Goal: Task Accomplishment & Management: Manage account settings

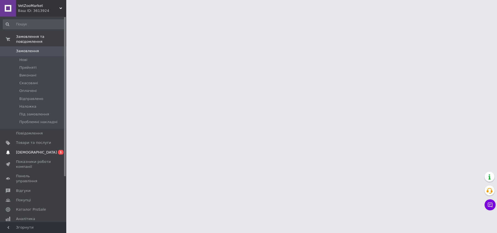
click at [28, 148] on link "Сповіщення 0 1" at bounding box center [34, 152] width 68 height 9
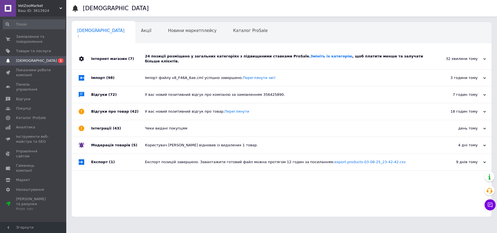
click at [198, 55] on div "24 позиції розміщено у загальних категоріях з підвищеними ставками ProSale. Змі…" at bounding box center [288, 59] width 286 height 10
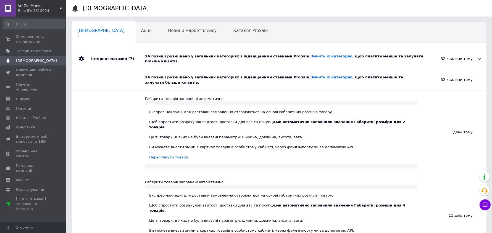
click at [198, 55] on div "24 позиції розміщено у загальних категоріях з підвищеними ставками ProSale. Змі…" at bounding box center [285, 59] width 281 height 10
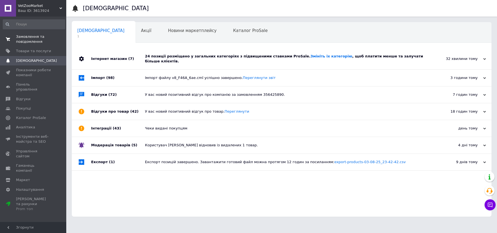
click at [30, 37] on span "Замовлення та повідомлення" at bounding box center [33, 39] width 35 height 10
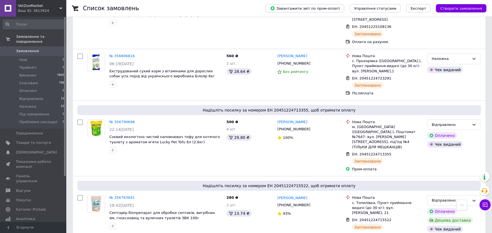
scroll to position [449, 0]
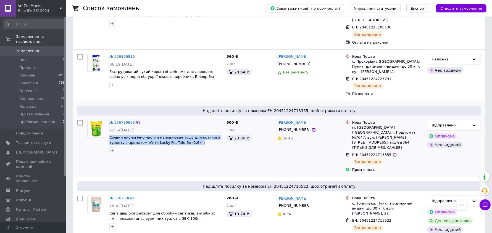
drag, startPoint x: 179, startPoint y: 117, endPoint x: 109, endPoint y: 113, distance: 70.8
click at [109, 118] on div "№ 356790696 22:14, 11.08.2025 Соєвий екологічно чистий наповнювач тофу для котя…" at bounding box center [165, 137] width 117 height 39
copy span "Соєвий екологічно чистий наповнювач тофу для котячого туалету з ароматом м'яти …"
click at [136, 120] on icon at bounding box center [138, 122] width 4 height 4
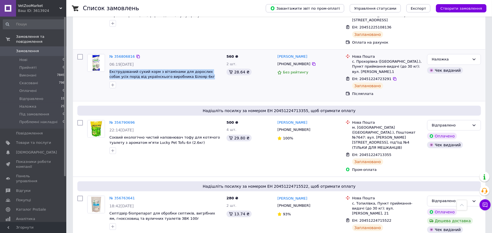
drag, startPoint x: 186, startPoint y: 54, endPoint x: 109, endPoint y: 47, distance: 77.6
click at [109, 52] on div "№ 356806816 06:19, 12.08.2025 Екструдований сухий корм з вітамінами для доросли…" at bounding box center [165, 71] width 117 height 39
copy span "Екструдований сухий корм з вітамінами для дорослих собак усіх порід від українс…"
click at [136, 54] on icon at bounding box center [138, 56] width 4 height 4
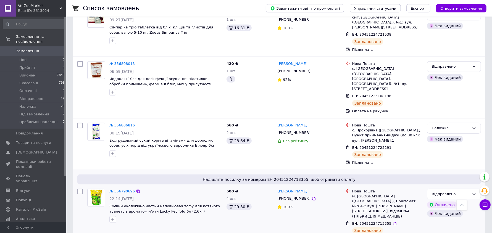
scroll to position [380, 0]
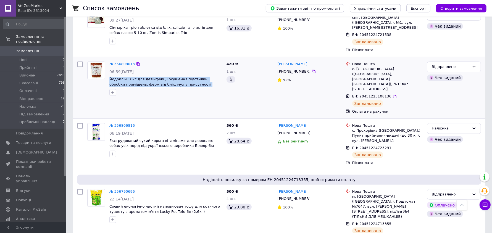
drag, startPoint x: 221, startPoint y: 69, endPoint x: 109, endPoint y: 64, distance: 112.2
click at [109, 64] on div "№ 356808013 06:59, 12.08.2025 Йодоклін 10кг для дезінфекції осушення підстилки,…" at bounding box center [165, 78] width 117 height 39
copy span "Йодоклін 10кг для дезінфекції осушення підстилки, обробки приміщень, ферм від б…"
click at [136, 62] on icon at bounding box center [137, 63] width 3 height 3
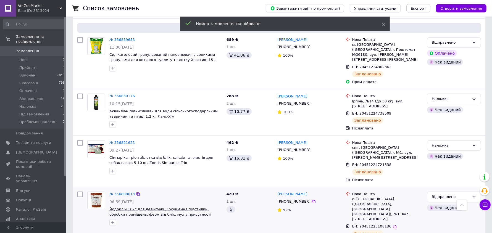
scroll to position [242, 0]
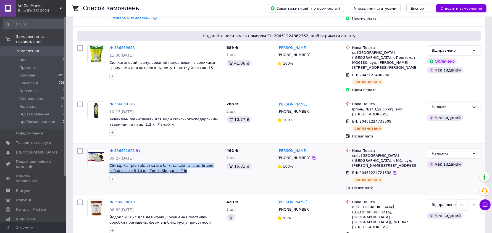
drag, startPoint x: 161, startPoint y: 162, endPoint x: 117, endPoint y: 160, distance: 44.2
click at [109, 163] on span "Сімпаріка тріо таблетка від бліх, кліщів та глистів для собак вагою 5-10 кг, Zo…" at bounding box center [165, 168] width 113 height 10
copy span "Сімпаріка тріо таблетка від бліх, кліщів та глистів для собак вагою 5-10 кг, Zo…"
click at [136, 149] on icon at bounding box center [138, 151] width 4 height 4
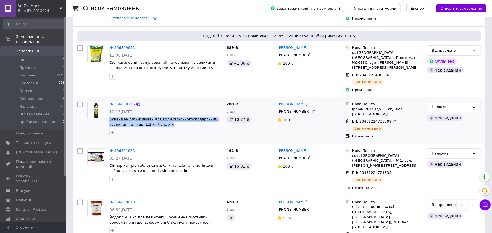
drag, startPoint x: 155, startPoint y: 118, endPoint x: 110, endPoint y: 111, distance: 46.4
click at [110, 111] on div "№ 356830176 10:15, 12.08.2025 Аквакліан підкислювач для води сільськогосподарсь…" at bounding box center [165, 118] width 117 height 39
copy div "Аквакліан підкислювач для води сільськогосподарським тваринам та птиці 1,2 кг Л…"
click at [136, 103] on icon at bounding box center [137, 104] width 3 height 3
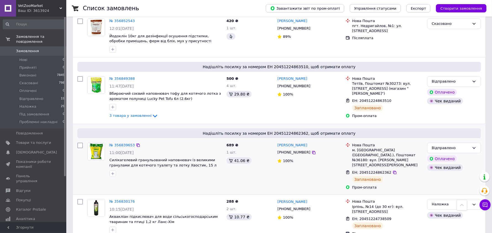
scroll to position [138, 0]
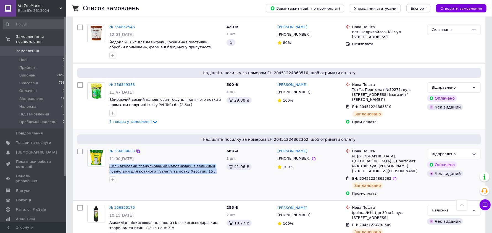
drag, startPoint x: 184, startPoint y: 168, endPoint x: 110, endPoint y: 163, distance: 74.7
click at [110, 164] on span "Силікагелевий гранульований наповнювач із великими гранулами для котячого туале…" at bounding box center [165, 169] width 113 height 10
copy span "Силікагелевий гранульований наповнювач із великими гранулами для котячого туале…"
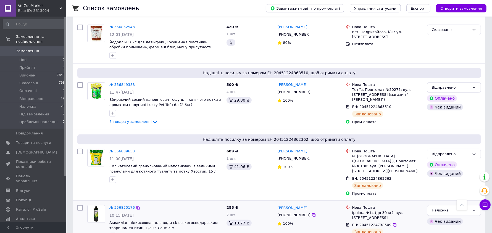
drag, startPoint x: 134, startPoint y: 146, endPoint x: 194, endPoint y: 194, distance: 77.1
click at [136, 149] on icon at bounding box center [138, 151] width 4 height 4
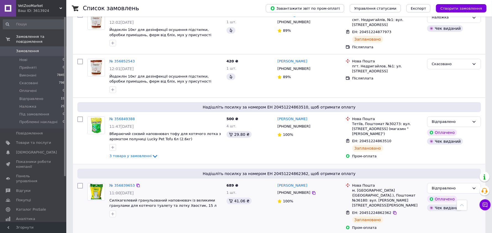
scroll to position [104, 0]
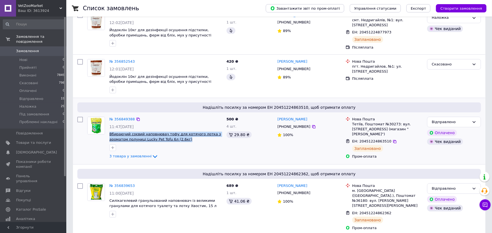
drag, startPoint x: 187, startPoint y: 137, endPoint x: 110, endPoint y: 130, distance: 78.1
click at [110, 132] on span "Вбираючий соєвий наповнювач тофу для котячого лотка з ароматом полуниці Lucky P…" at bounding box center [165, 137] width 113 height 10
copy span "Вбираючий соєвий наповнювач тофу для котячого лотка з ароматом полуниці Lucky P…"
click at [136, 117] on icon at bounding box center [138, 119] width 4 height 4
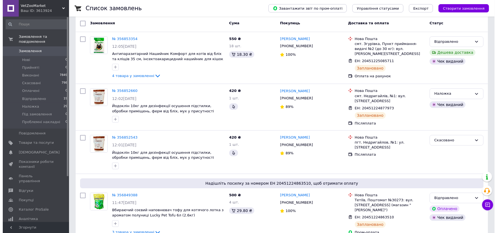
scroll to position [0, 0]
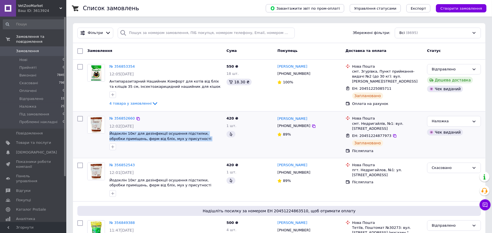
drag, startPoint x: 221, startPoint y: 139, endPoint x: 108, endPoint y: 134, distance: 113.0
click at [108, 134] on div "№ 356852660 12:02, 12.08.2025 Йодоклін 10кг для дезінфекції осушення підстилки,…" at bounding box center [165, 133] width 117 height 39
copy span "Йодоклін 10кг для дезінфекції осушення підстилки, обробки приміщень, ферм від б…"
click at [136, 118] on icon at bounding box center [138, 119] width 4 height 4
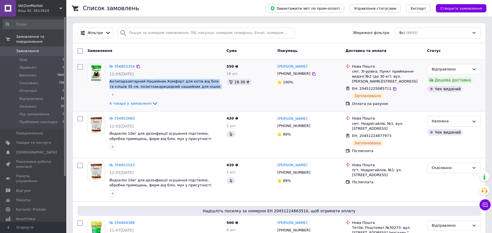
drag, startPoint x: 220, startPoint y: 86, endPoint x: 107, endPoint y: 83, distance: 113.0
click at [107, 83] on div "№ 356853354 12:05, 12.08.2025 Антипаразитарний Нашийник Комфорт для котів від б…" at bounding box center [165, 85] width 117 height 47
copy span "Антипаразитарний Нашийник Комфорт для котів від бліх та кліщів 35 см, інсектоак…"
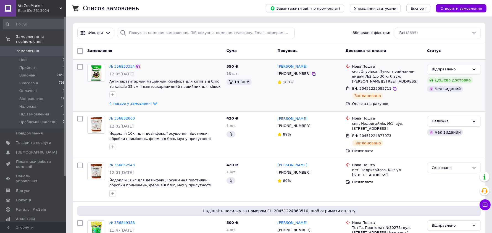
click at [136, 66] on icon at bounding box center [138, 66] width 4 height 4
click at [36, 49] on span "Замовлення" at bounding box center [33, 51] width 35 height 5
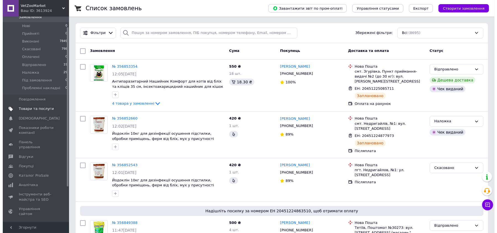
scroll to position [35, 0]
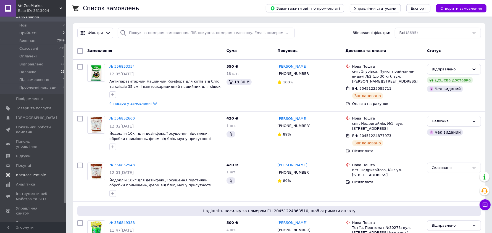
click at [39, 173] on span "Каталог ProSale" at bounding box center [31, 175] width 30 height 5
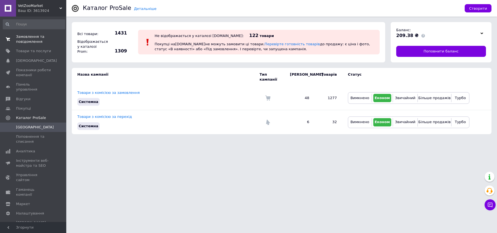
click at [31, 39] on span "Замовлення та повідомлення" at bounding box center [33, 39] width 35 height 10
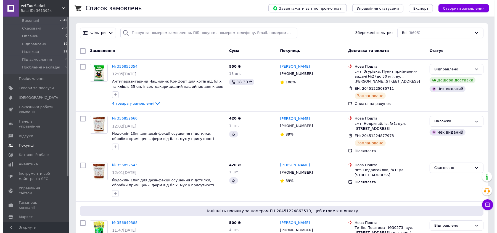
scroll to position [58, 0]
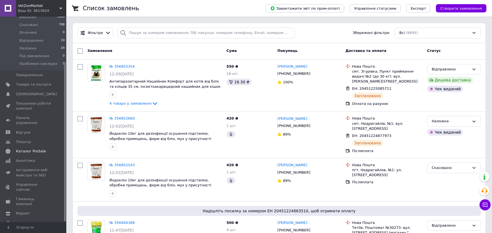
click at [36, 149] on span "Каталог ProSale" at bounding box center [31, 151] width 30 height 5
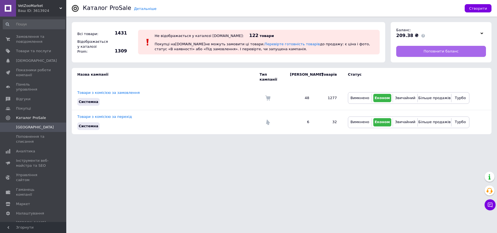
click at [437, 53] on span "Поповнити баланс" at bounding box center [441, 51] width 35 height 5
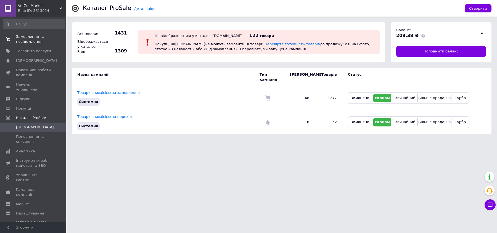
click at [31, 42] on span "Замовлення та повідомлення" at bounding box center [33, 39] width 35 height 10
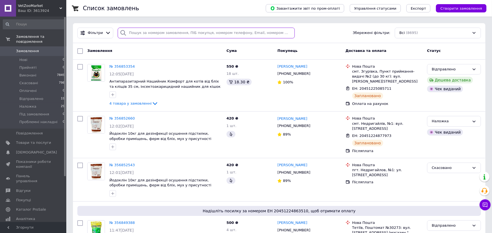
click at [166, 33] on input "search" at bounding box center [206, 33] width 177 height 11
paste input "355957522"
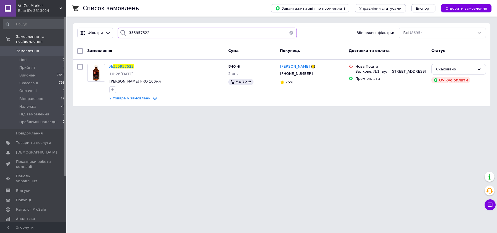
type input "355957522"
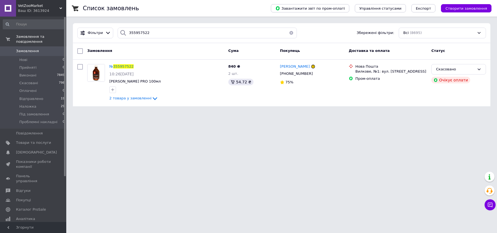
click at [32, 46] on link "Замовлення 0" at bounding box center [34, 50] width 68 height 9
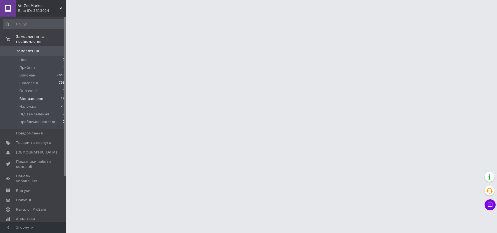
click at [29, 96] on span "Відправлено" at bounding box center [31, 98] width 24 height 5
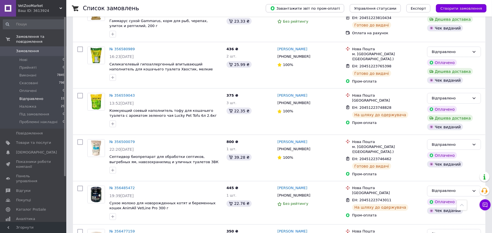
scroll to position [849, 0]
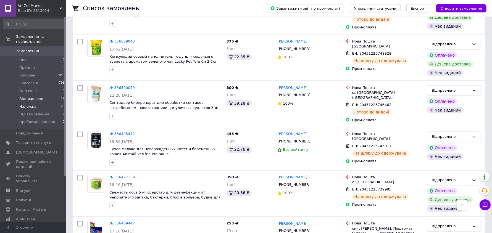
click at [41, 103] on li "Наложка 29" at bounding box center [34, 107] width 68 height 8
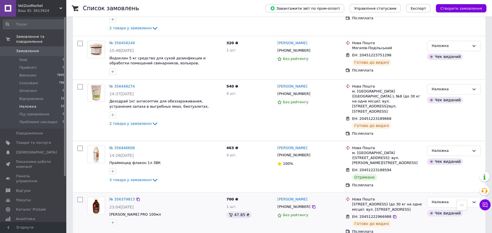
scroll to position [1035, 0]
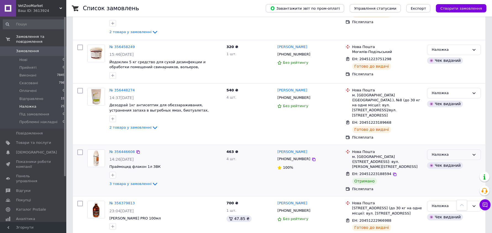
click at [461, 152] on div "Наложка" at bounding box center [451, 155] width 38 height 6
click at [449, 171] on li "Виконано" at bounding box center [453, 176] width 53 height 10
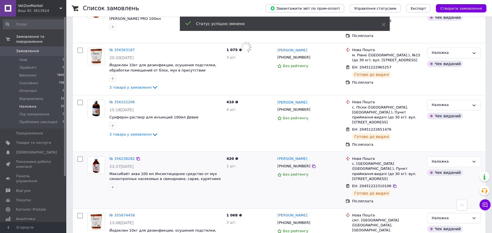
scroll to position [1262, 0]
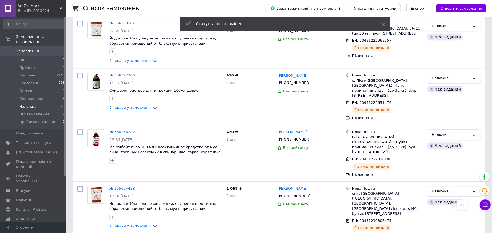
click at [21, 49] on span "Замовлення" at bounding box center [27, 51] width 23 height 5
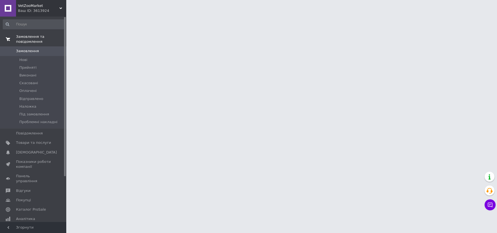
drag, startPoint x: 32, startPoint y: 44, endPoint x: 32, endPoint y: 38, distance: 6.4
click at [32, 49] on span "Замовлення" at bounding box center [27, 51] width 23 height 5
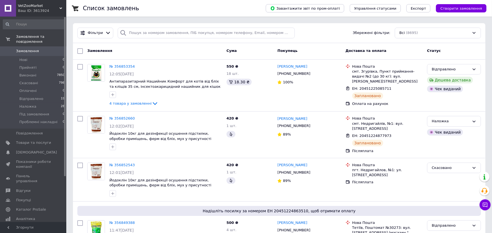
click at [28, 49] on span "Замовлення" at bounding box center [27, 51] width 23 height 5
